Goal: Transaction & Acquisition: Purchase product/service

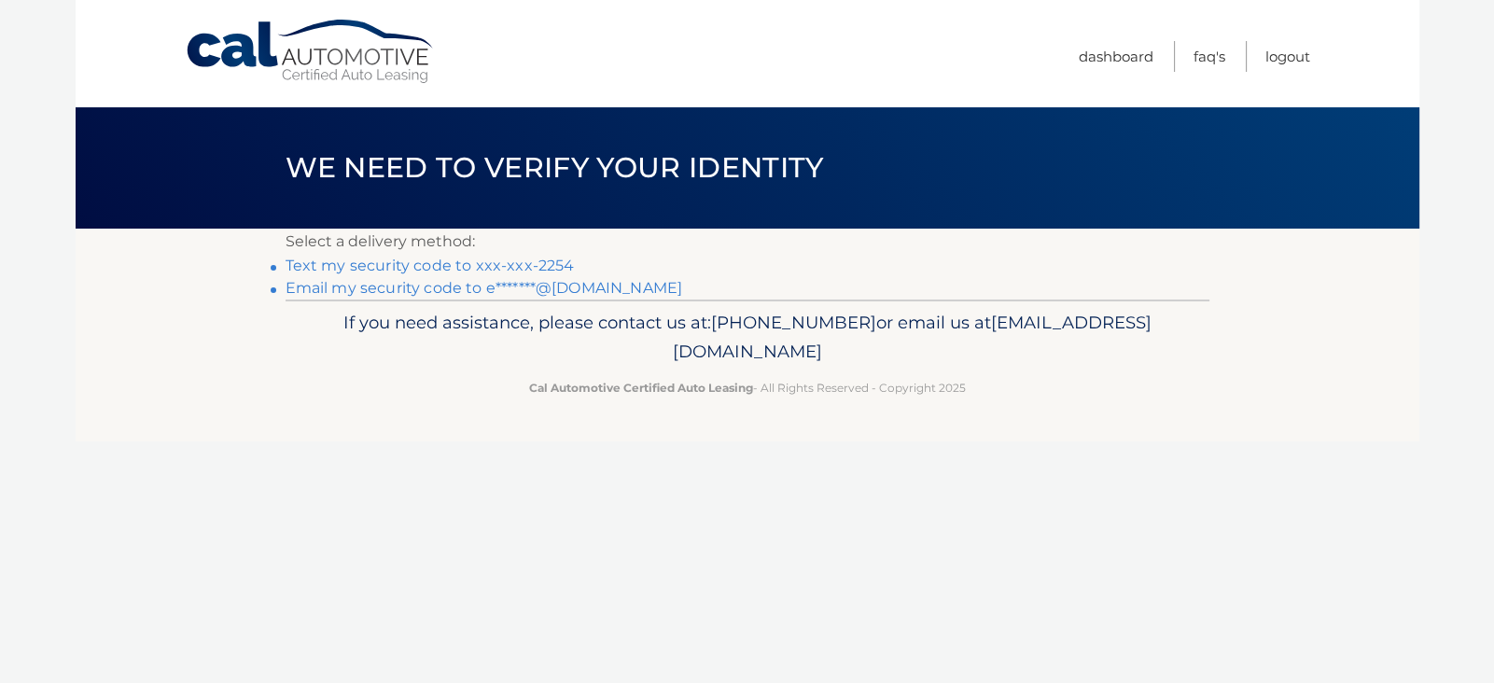
click at [439, 268] on link "Text my security code to xxx-xxx-2254" at bounding box center [429, 266] width 289 height 18
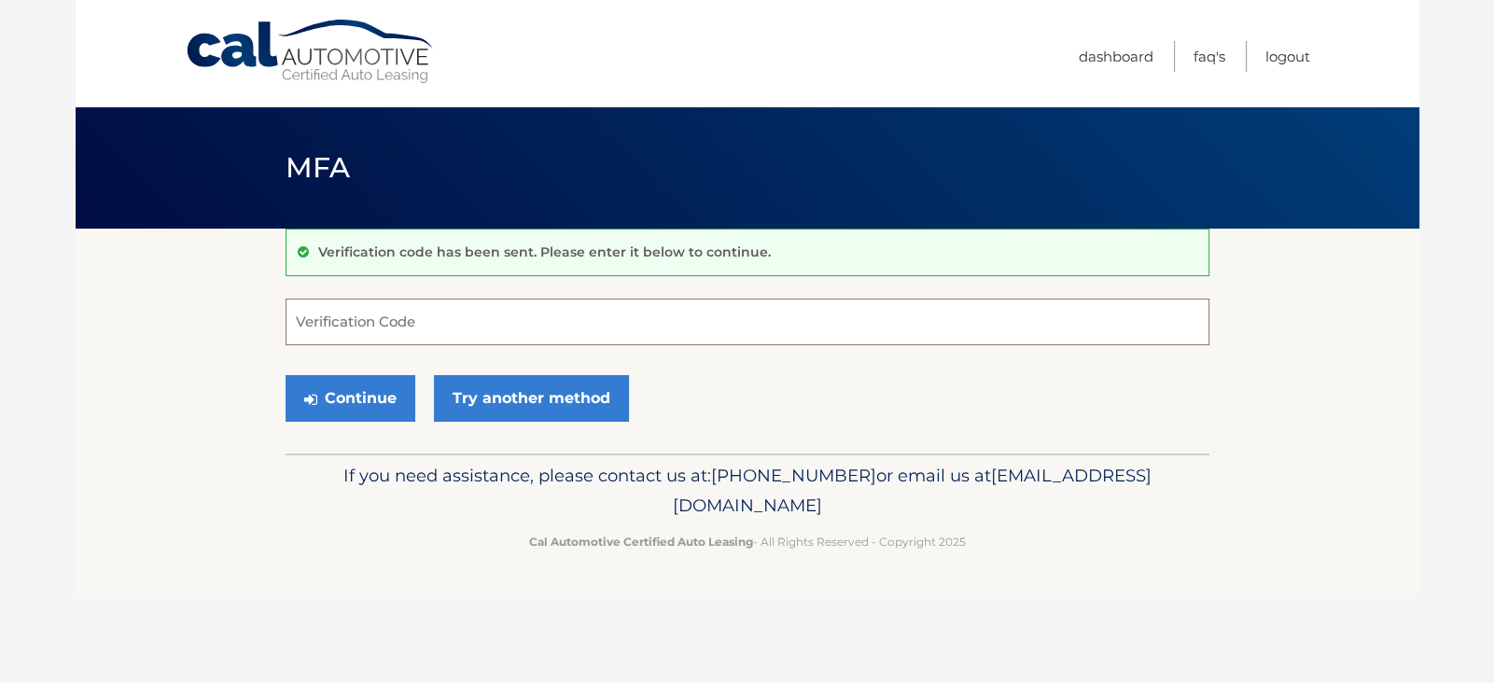
click at [350, 321] on input "Verification Code" at bounding box center [747, 322] width 924 height 47
type input "651368"
click at [360, 398] on button "Continue" at bounding box center [350, 398] width 130 height 47
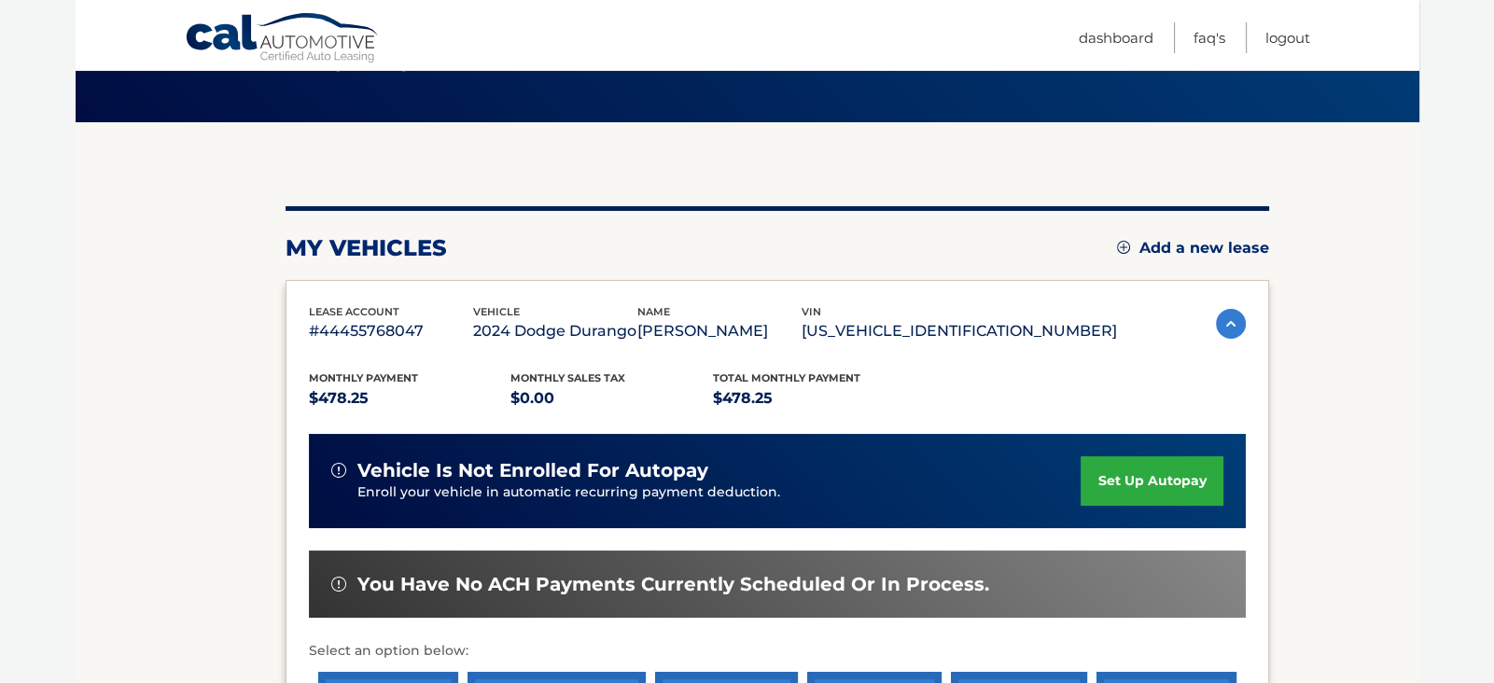
scroll to position [287, 0]
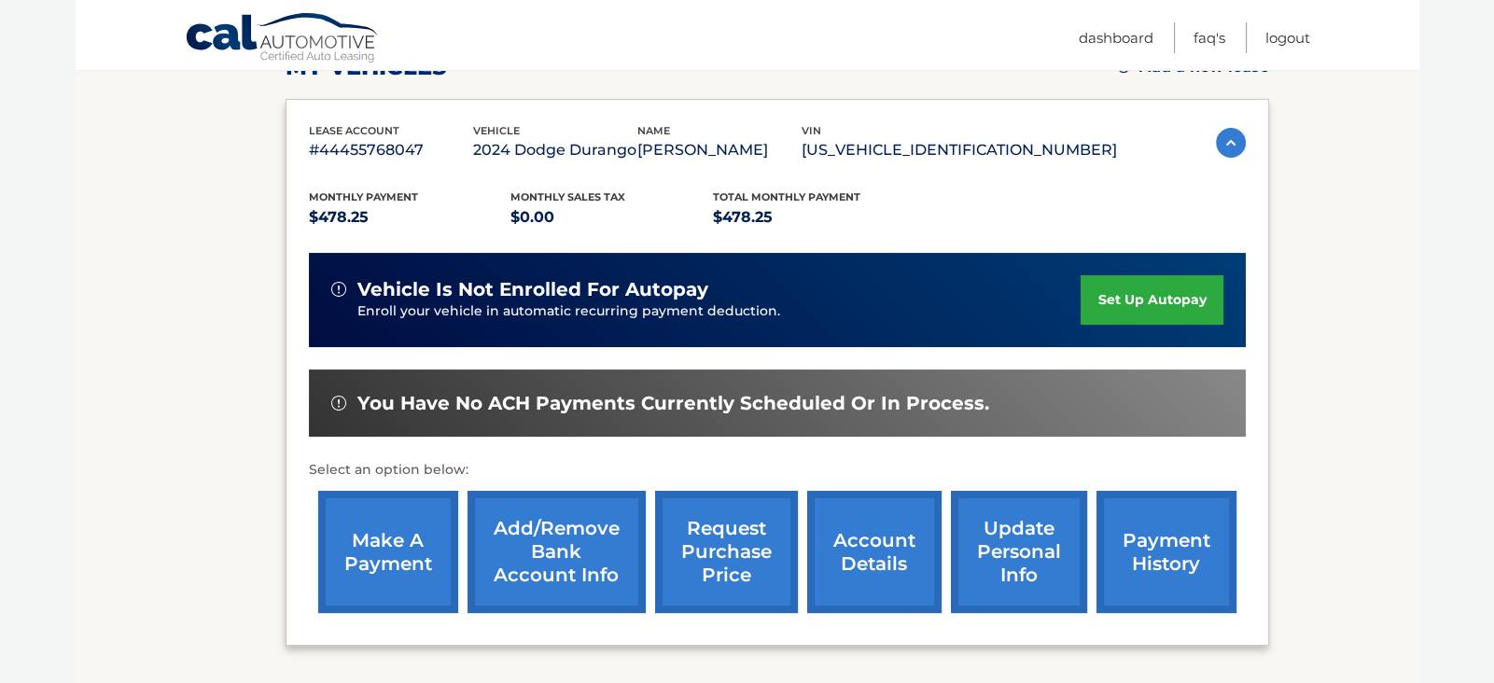
click at [392, 540] on link "make a payment" at bounding box center [388, 552] width 140 height 122
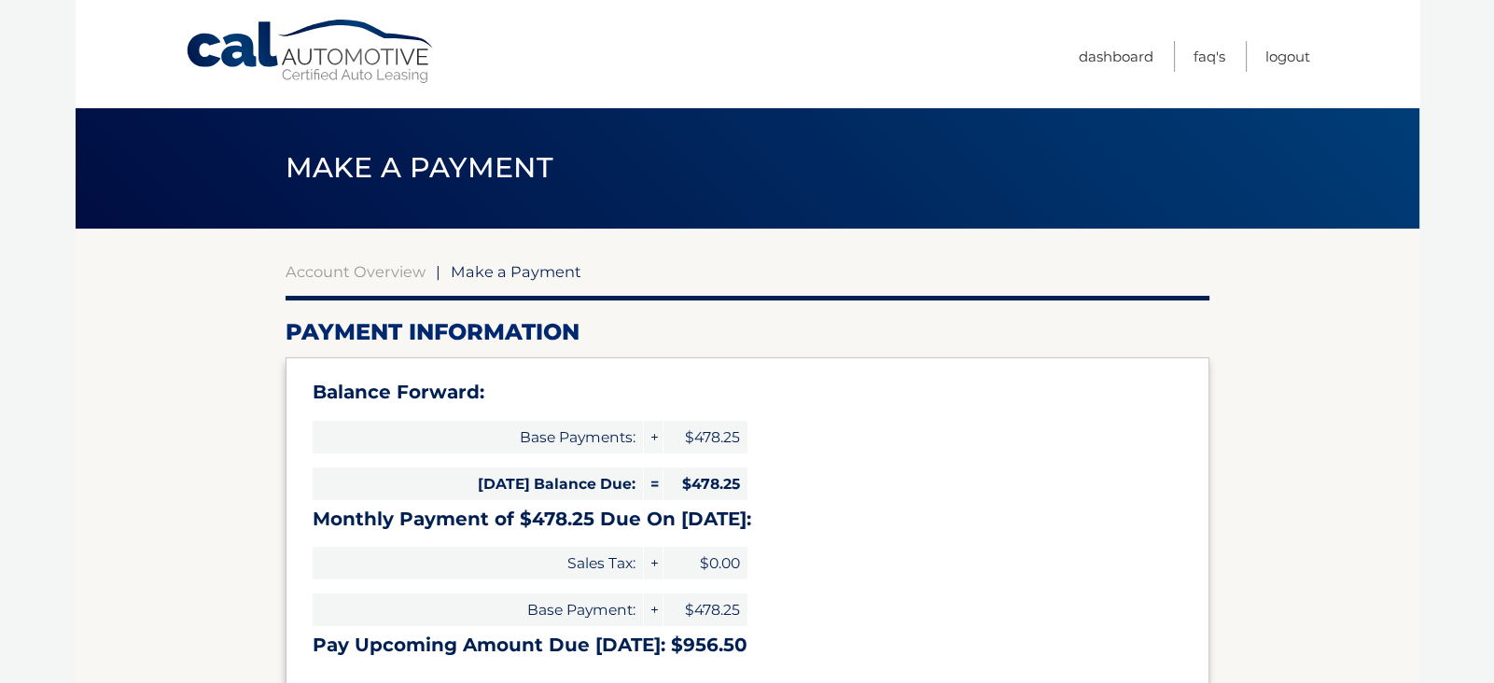
select select "OWE0YzQzMDYtNzdiNy00MjkyLThkMzgtOTUyYWIxNWI1MjM0"
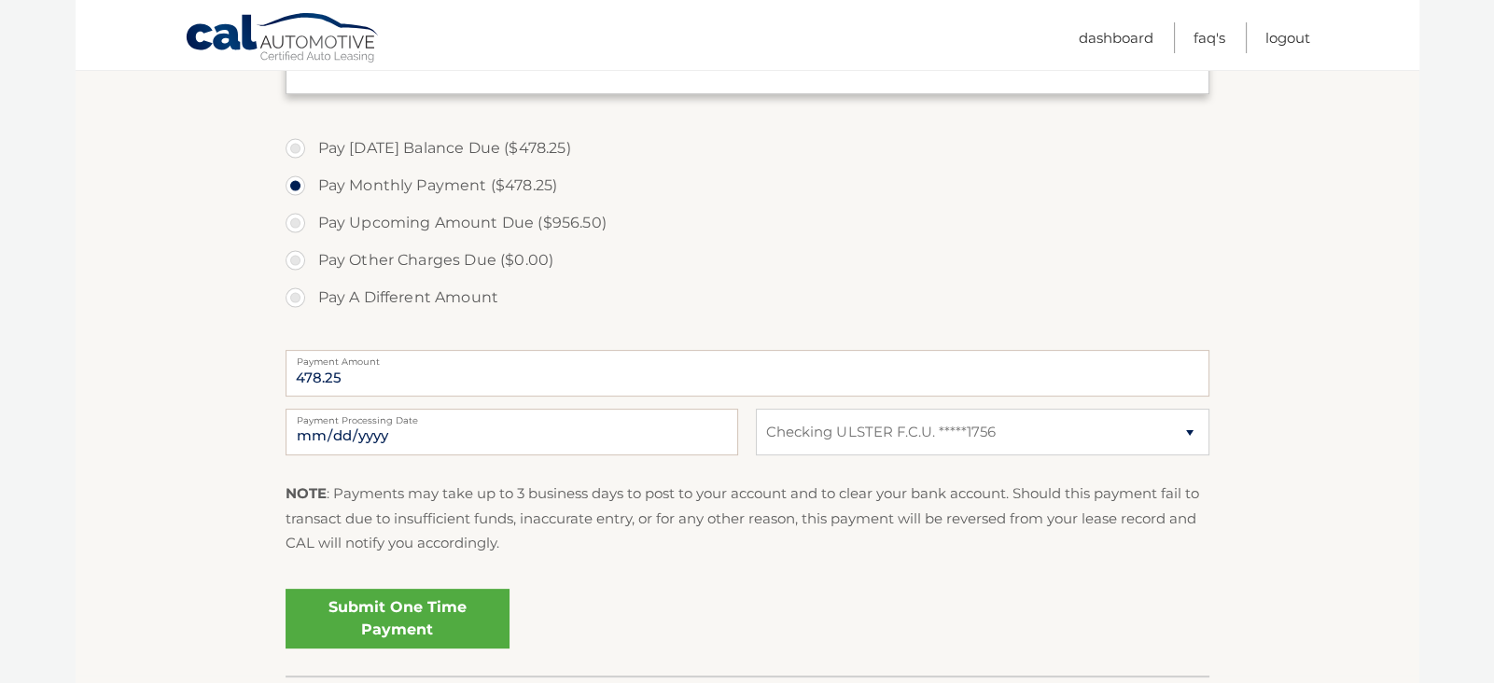
scroll to position [606, 0]
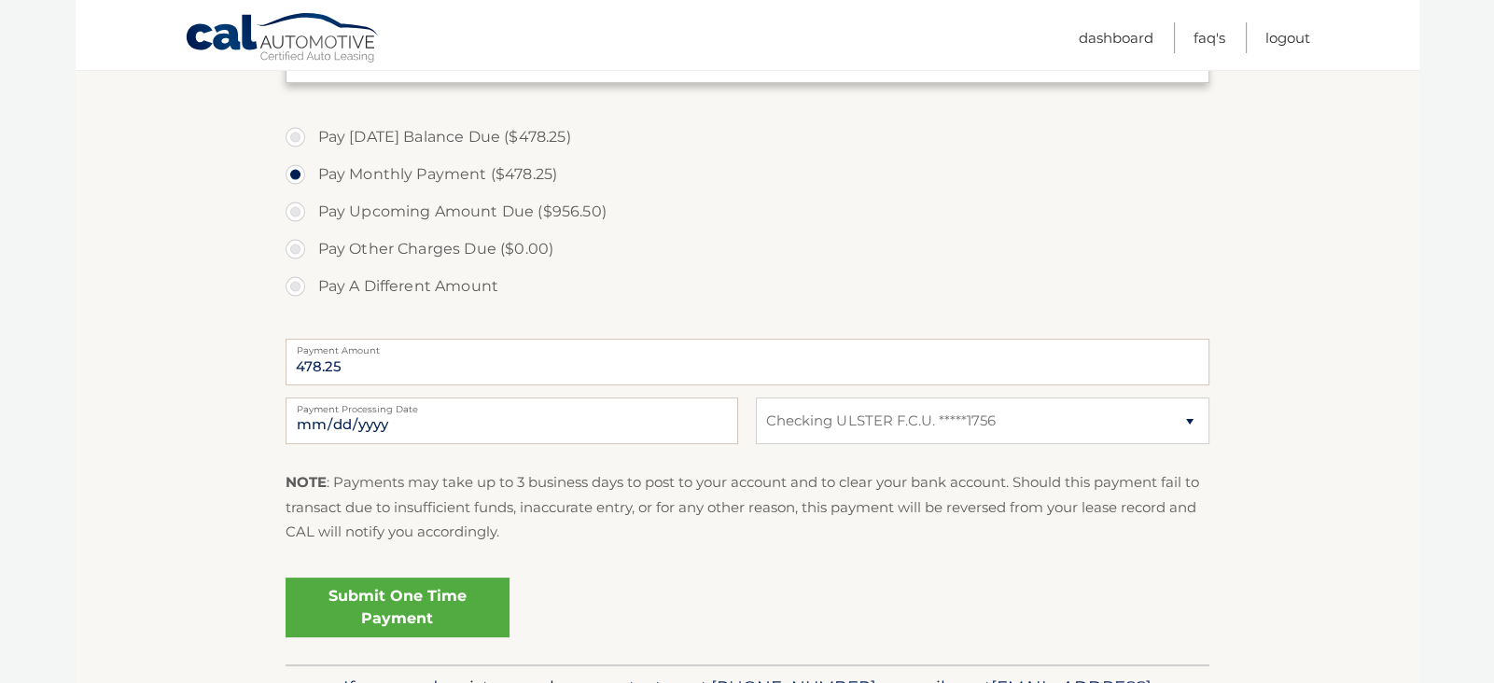
click at [376, 626] on link "Submit One Time Payment" at bounding box center [397, 608] width 224 height 60
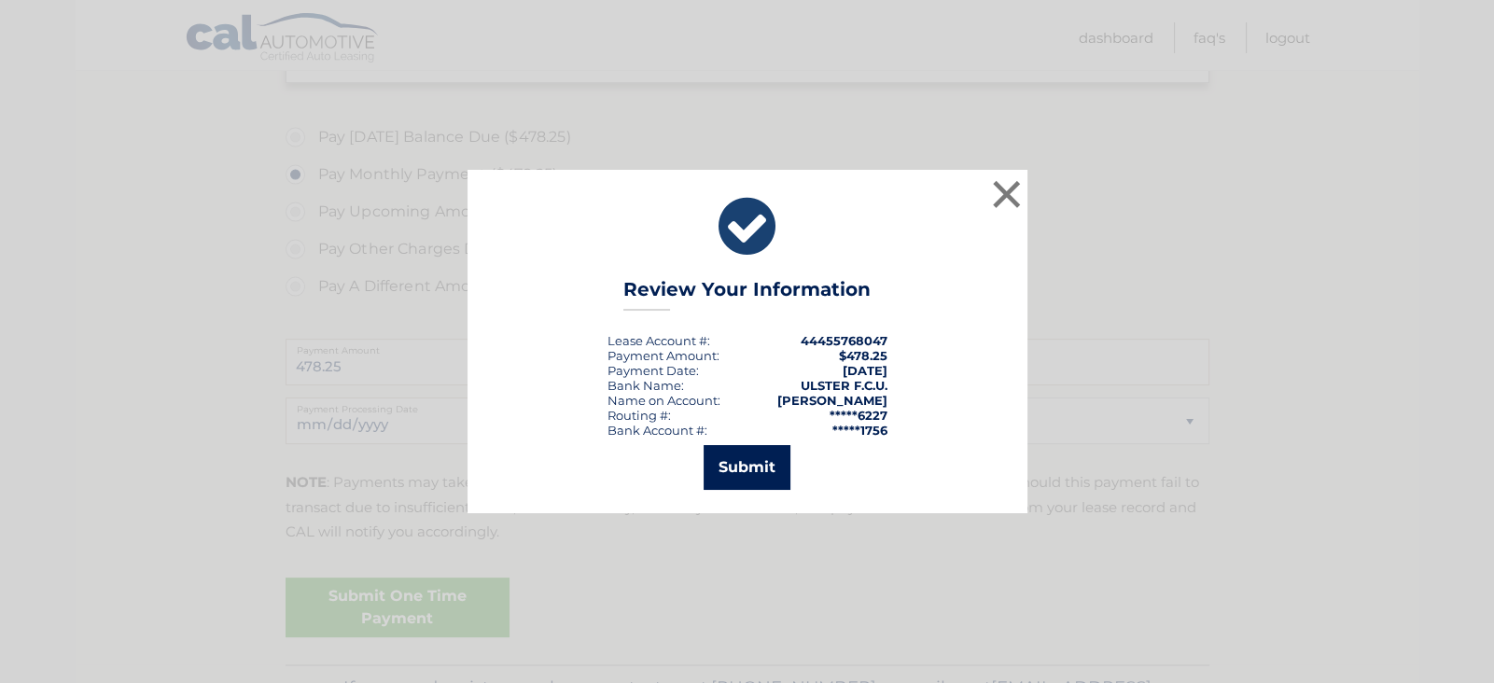
click at [756, 460] on button "Submit" at bounding box center [746, 467] width 87 height 45
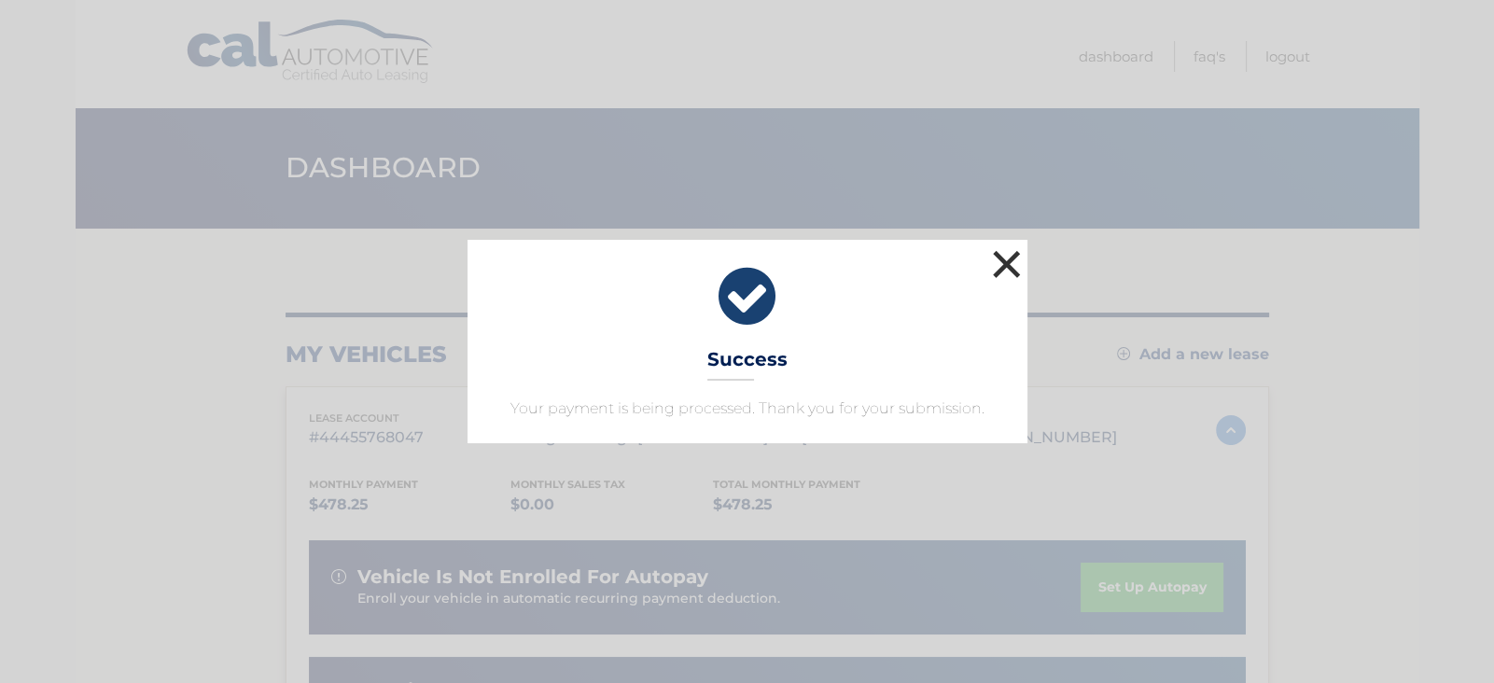
click at [1002, 264] on button "×" at bounding box center [1006, 263] width 37 height 37
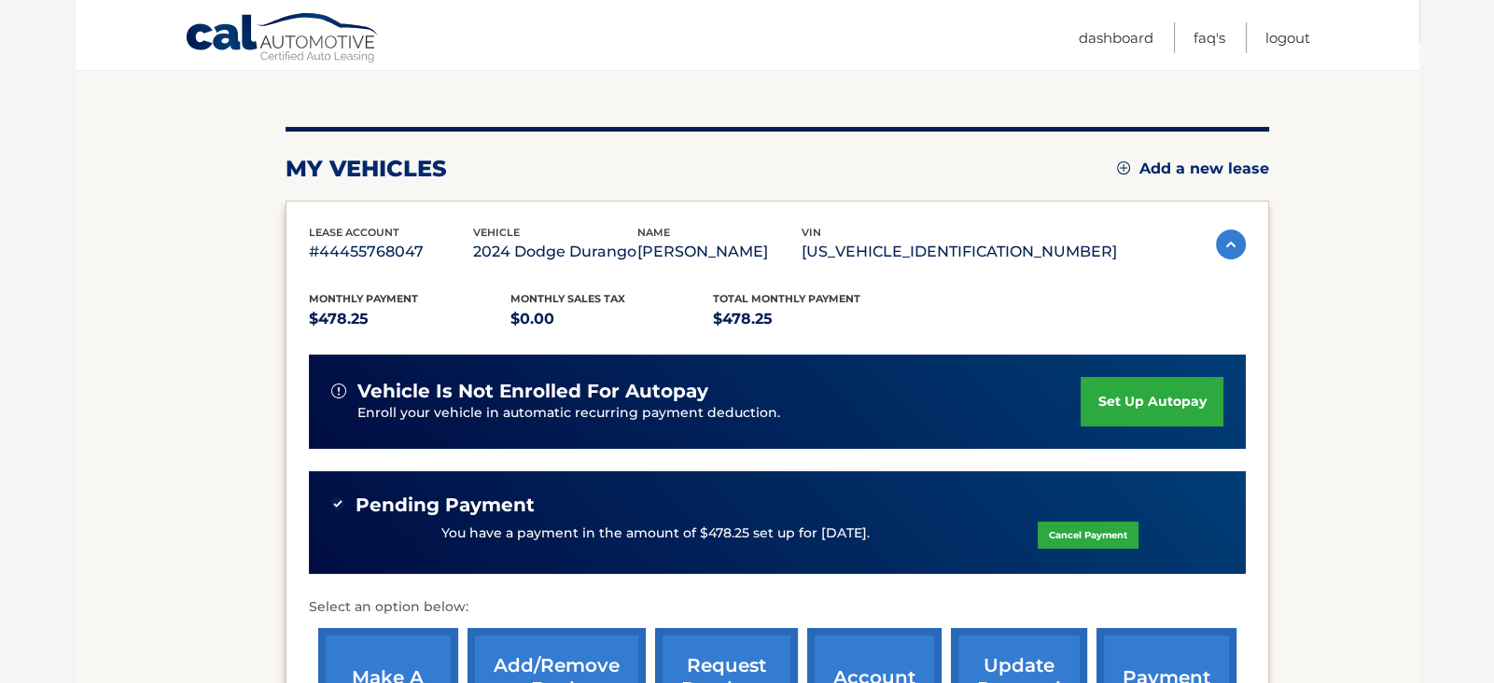
click at [803, 490] on div "Pending Payment You have a payment in the amount of $478.25 set up for [DATE]. …" at bounding box center [777, 523] width 937 height 104
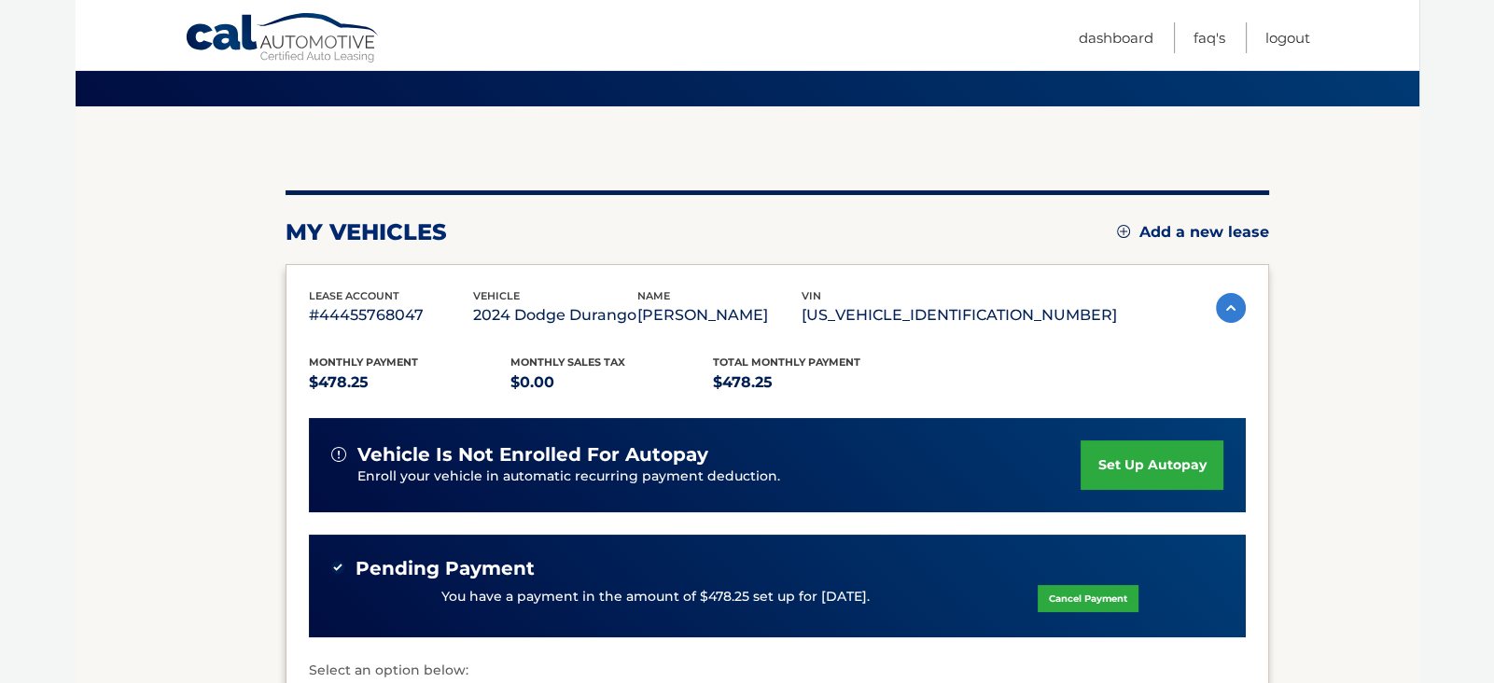
scroll to position [118, 0]
